Goal: Transaction & Acquisition: Purchase product/service

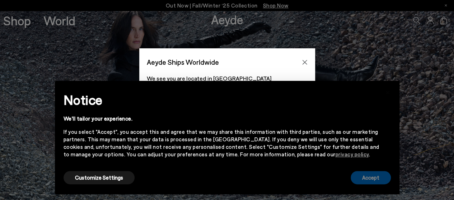
click at [373, 175] on button "Accept" at bounding box center [370, 177] width 40 height 13
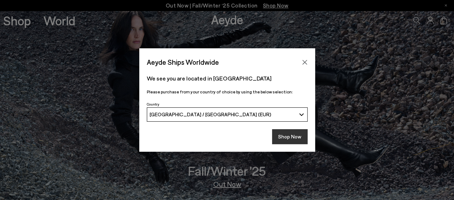
click at [293, 136] on button "Shop Now" at bounding box center [289, 136] width 35 height 15
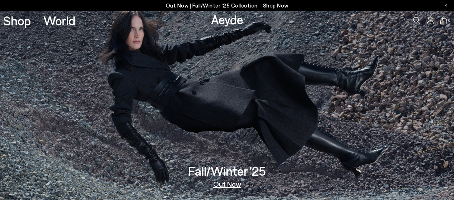
click at [227, 185] on link "Out Now" at bounding box center [227, 184] width 28 height 7
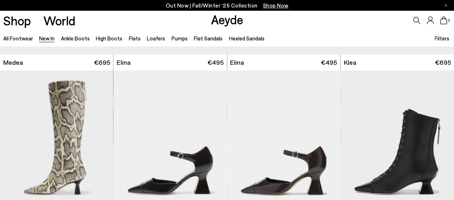
scroll to position [629, 0]
